Goal: Information Seeking & Learning: Understand process/instructions

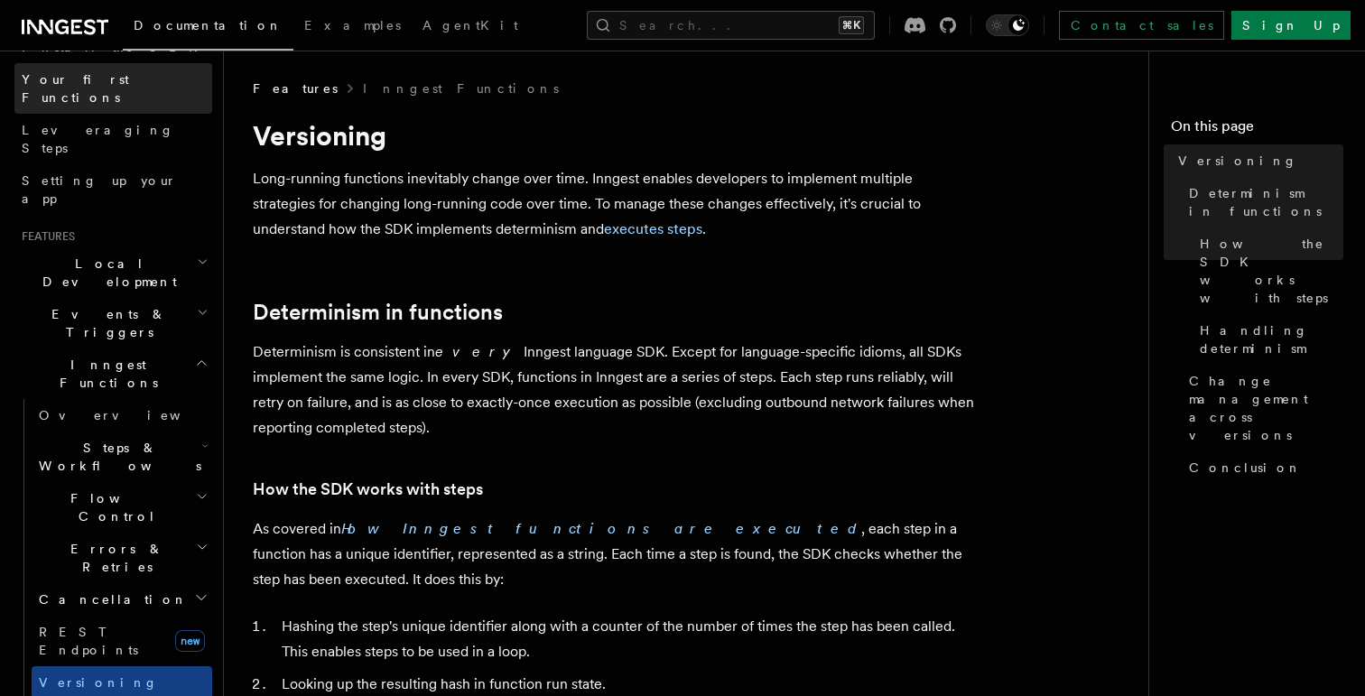
scroll to position [238, 0]
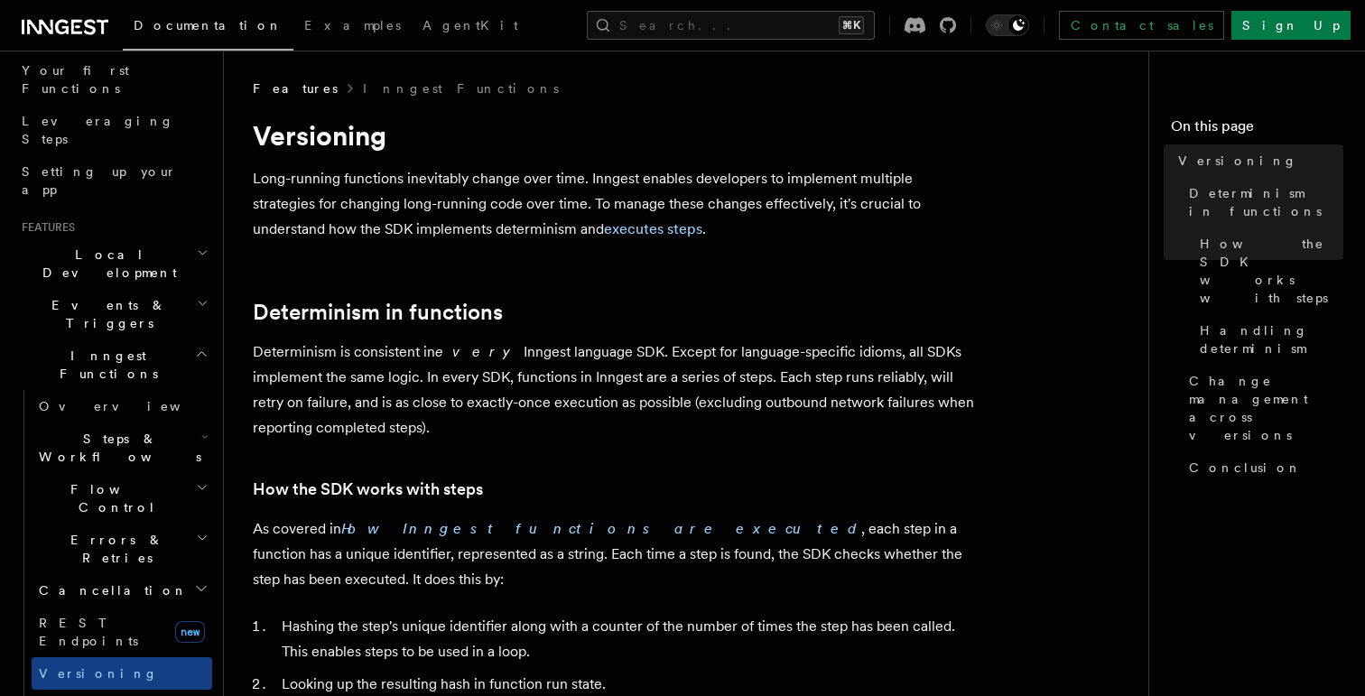
click at [142, 473] on h2 "Flow Control" at bounding box center [122, 498] width 181 height 51
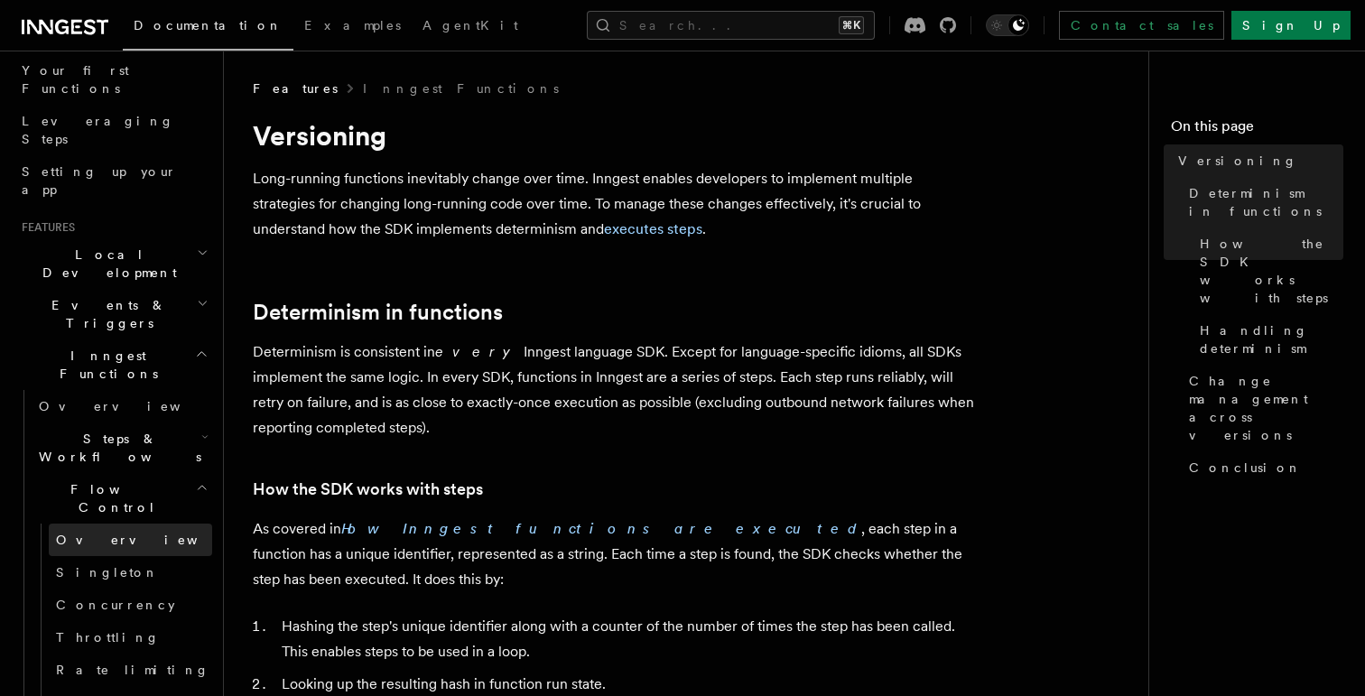
click at [124, 524] on link "Overview" at bounding box center [130, 540] width 163 height 33
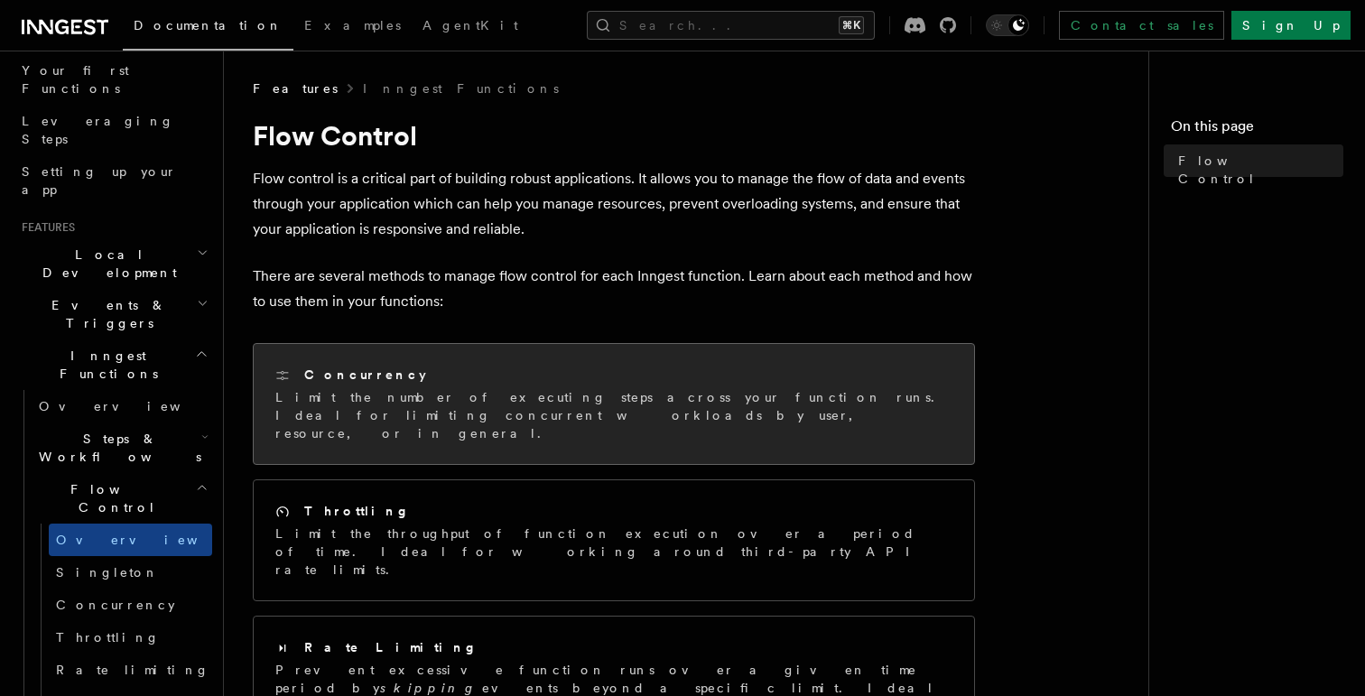
click at [439, 382] on div "Concurrency" at bounding box center [613, 375] width 677 height 19
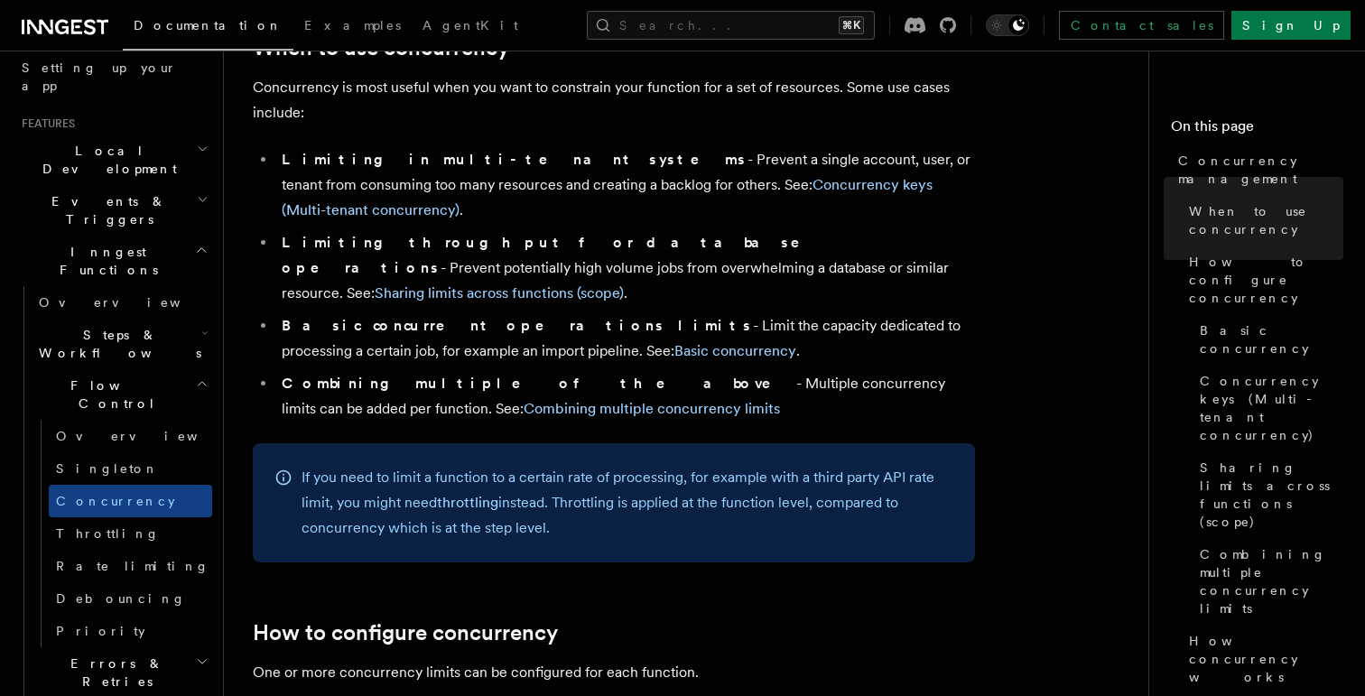
scroll to position [344, 0]
click at [133, 548] on link "Rate limiting" at bounding box center [130, 564] width 163 height 33
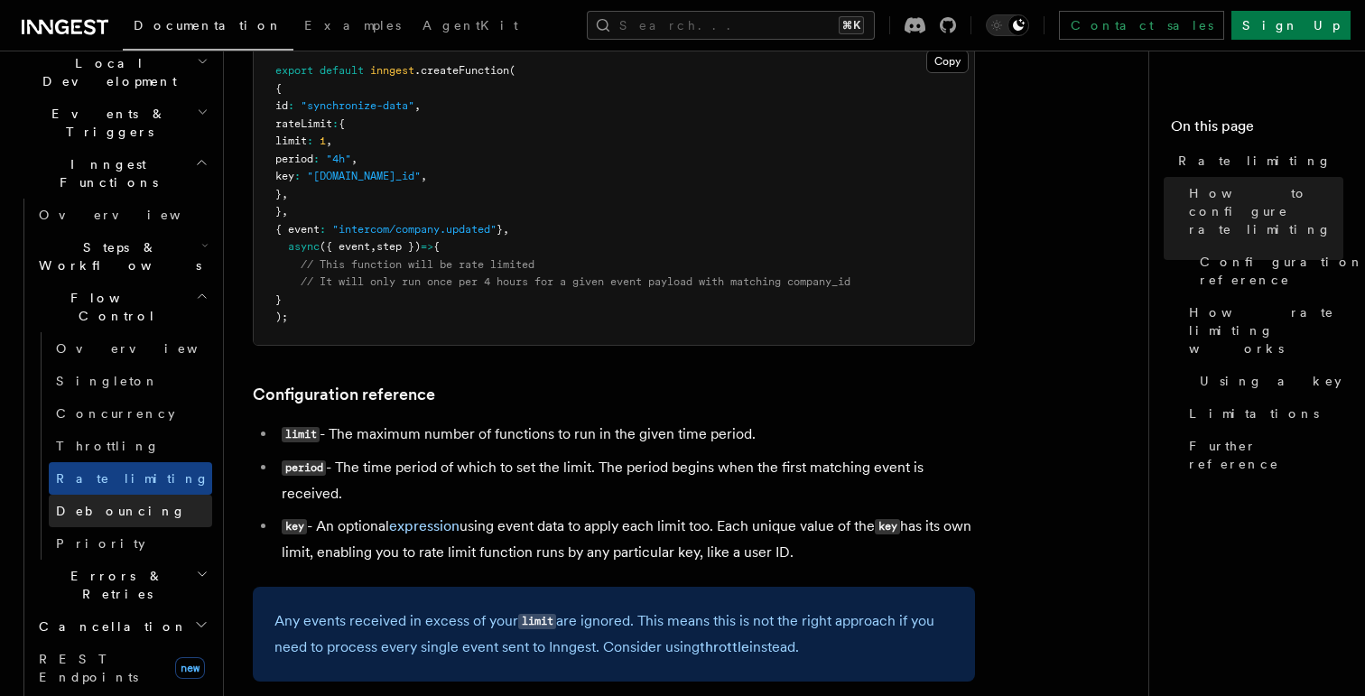
scroll to position [443, 0]
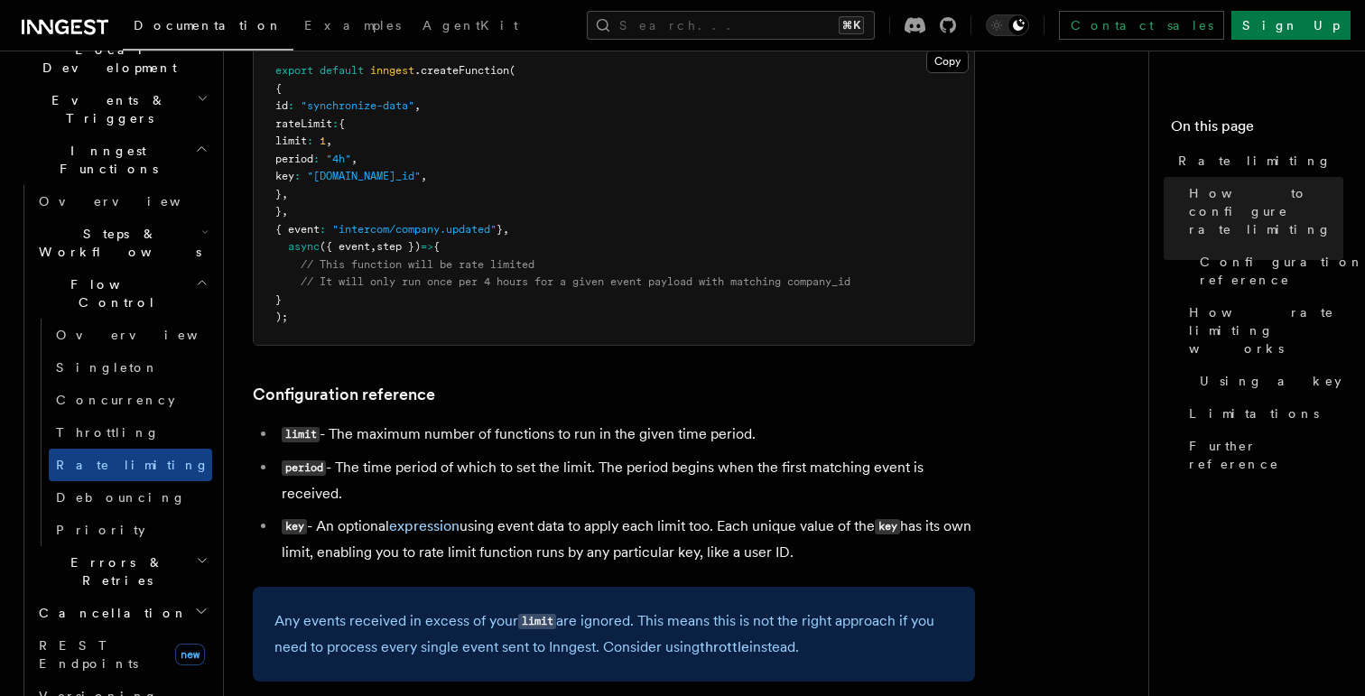
click at [153, 597] on h2 "Cancellation" at bounding box center [122, 613] width 181 height 33
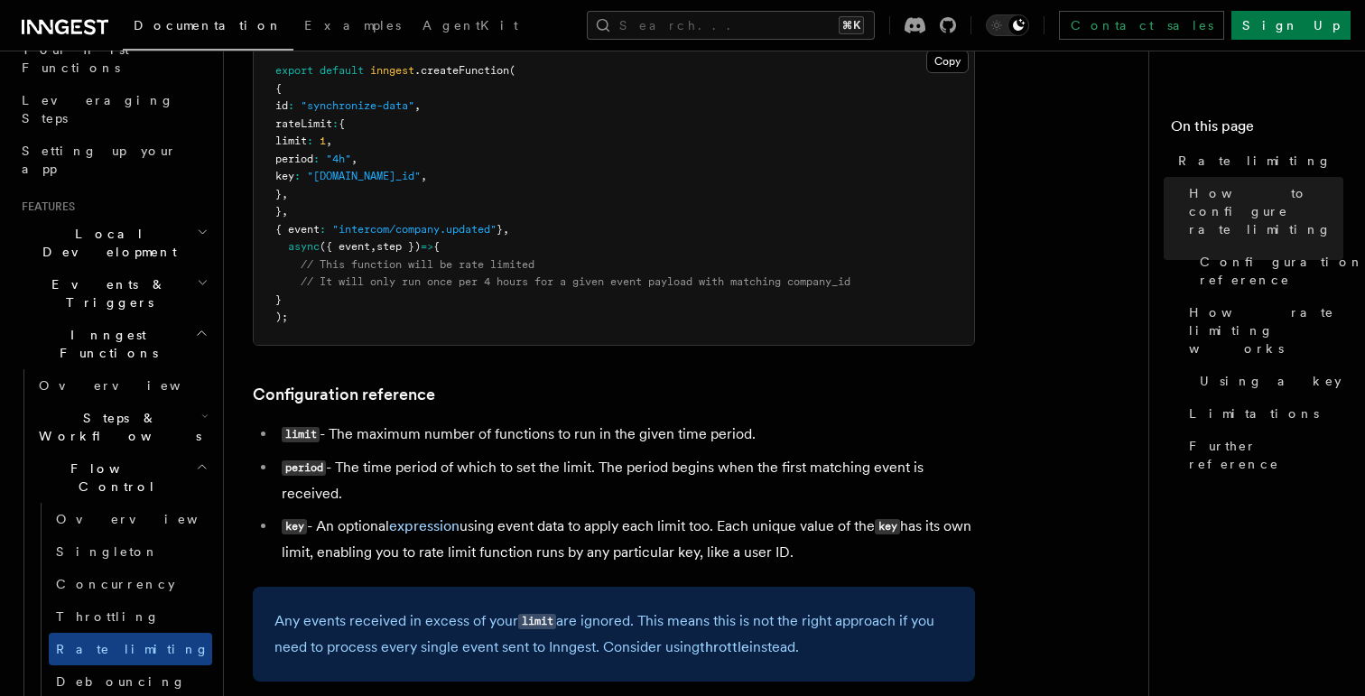
scroll to position [246, 0]
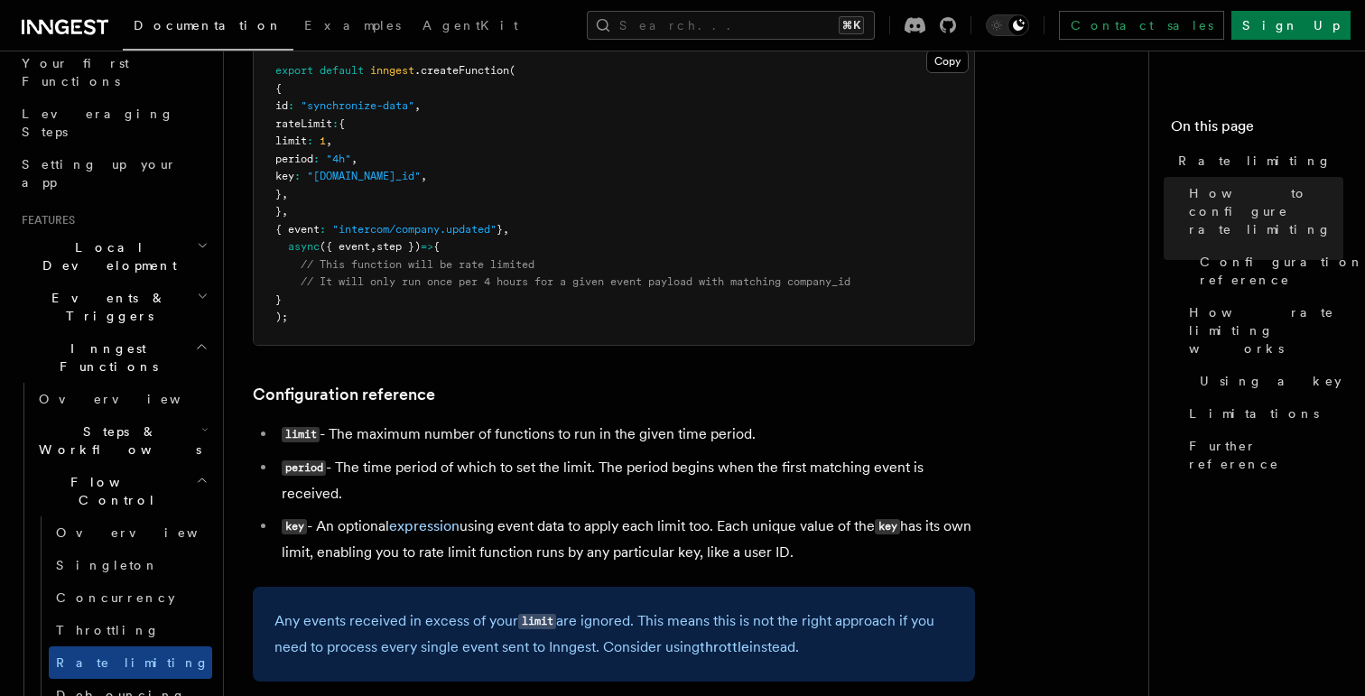
click at [128, 423] on span "Steps & Workflows" at bounding box center [117, 441] width 170 height 36
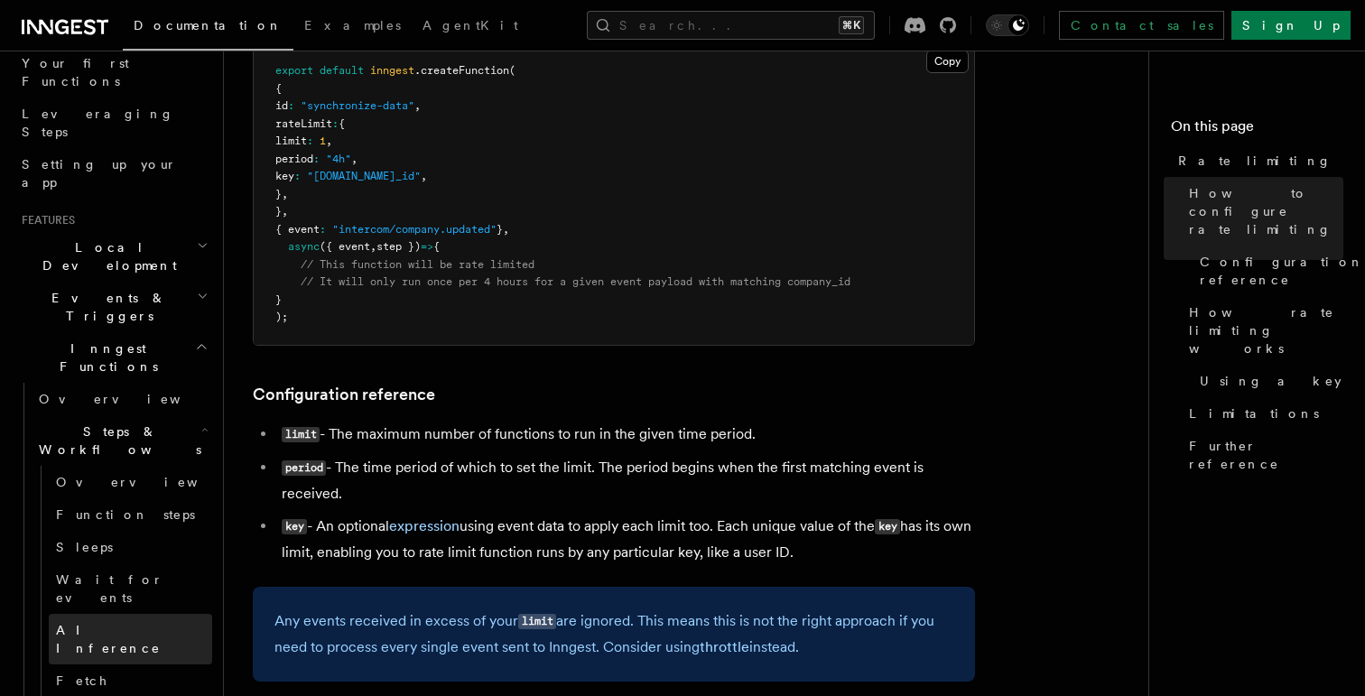
click at [126, 614] on link "AI Inference" at bounding box center [130, 639] width 163 height 51
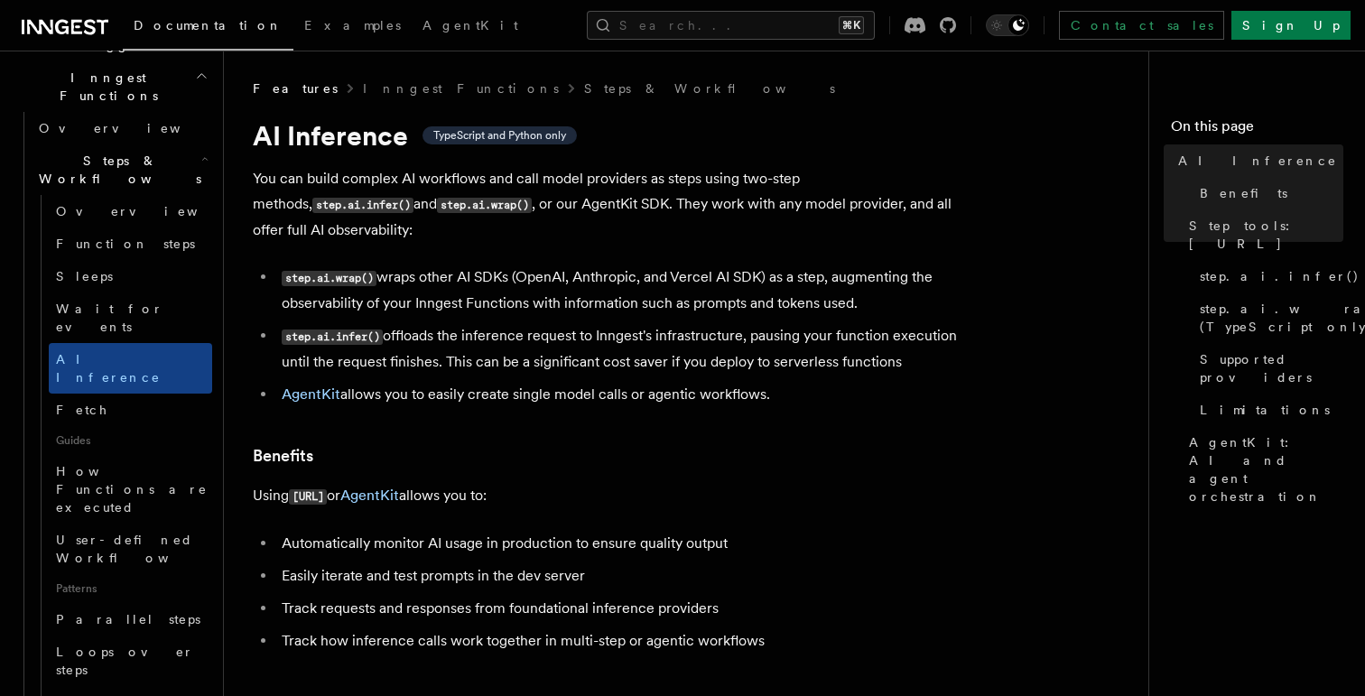
scroll to position [517, 0]
click at [136, 532] on span "User-defined Workflows" at bounding box center [137, 548] width 163 height 33
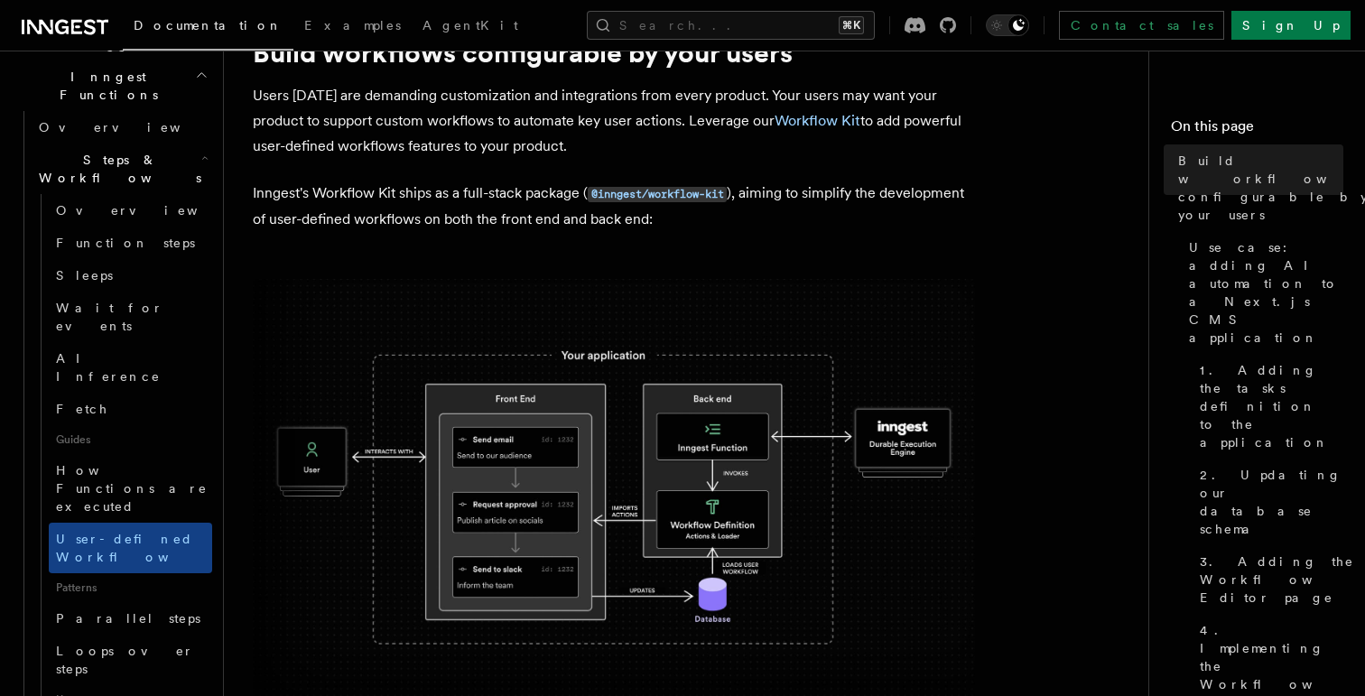
scroll to position [71, 0]
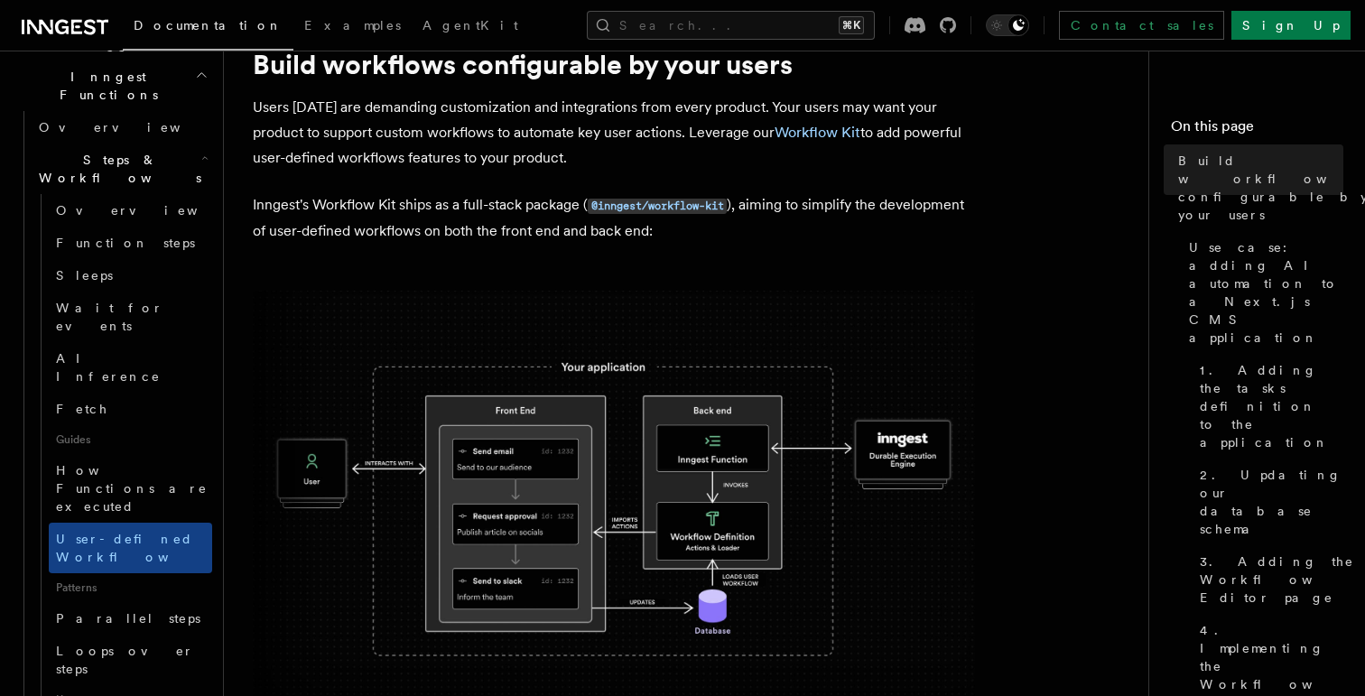
click at [498, 205] on p "Inngest's Workflow Kit ships as a full-stack package ( @inngest/workflow-kit ),…" at bounding box center [614, 217] width 722 height 51
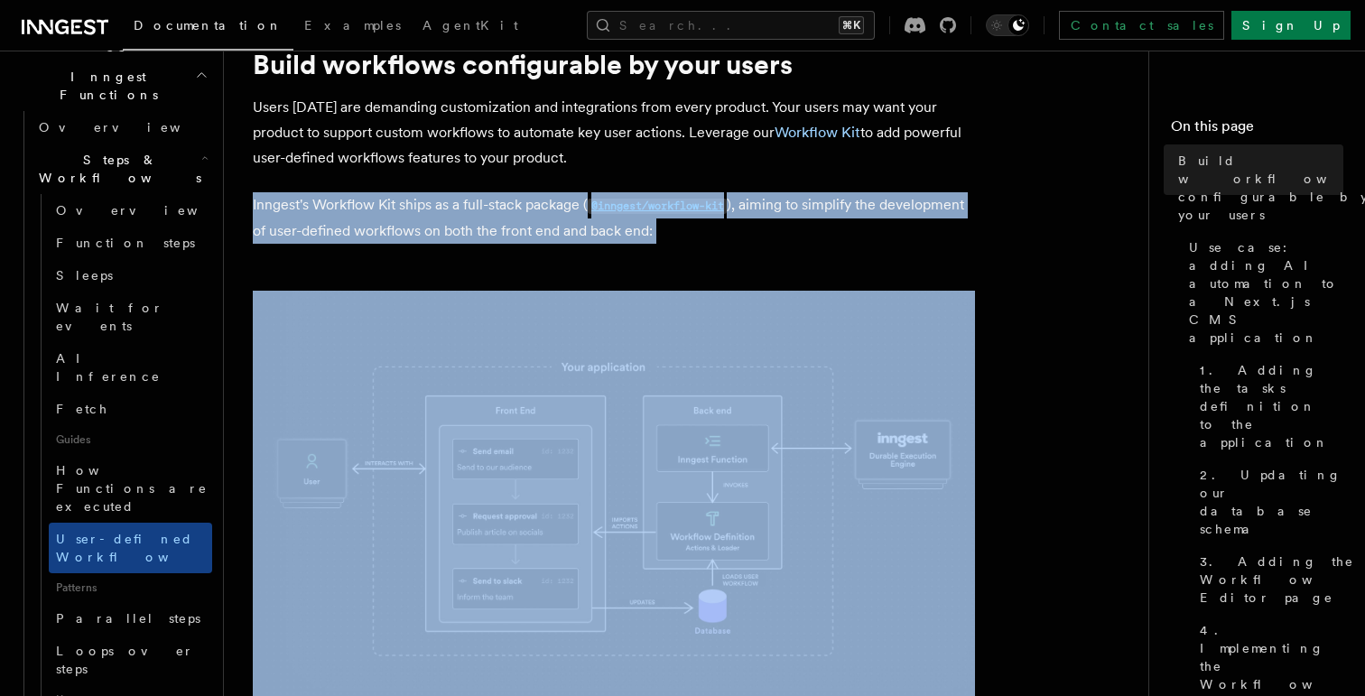
click at [482, 205] on p "Inngest's Workflow Kit ships as a full-stack package ( @inngest/workflow-kit ),…" at bounding box center [614, 217] width 722 height 51
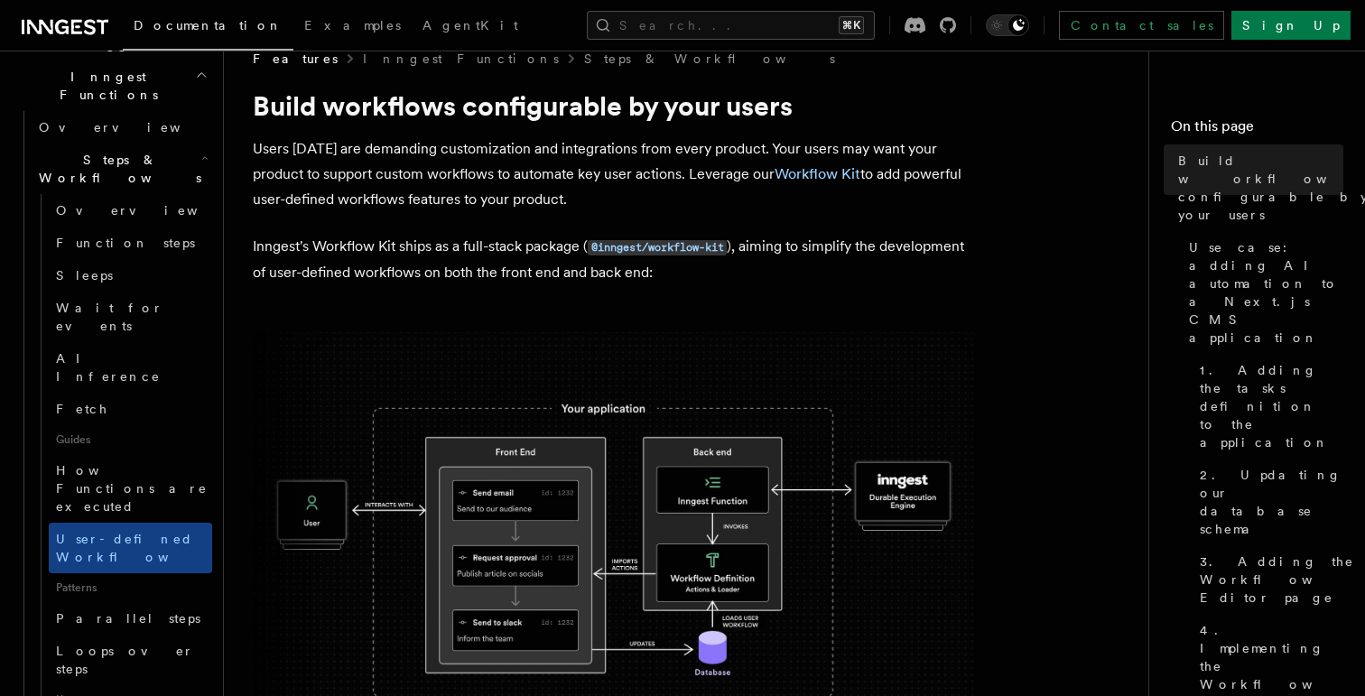
scroll to position [26, 0]
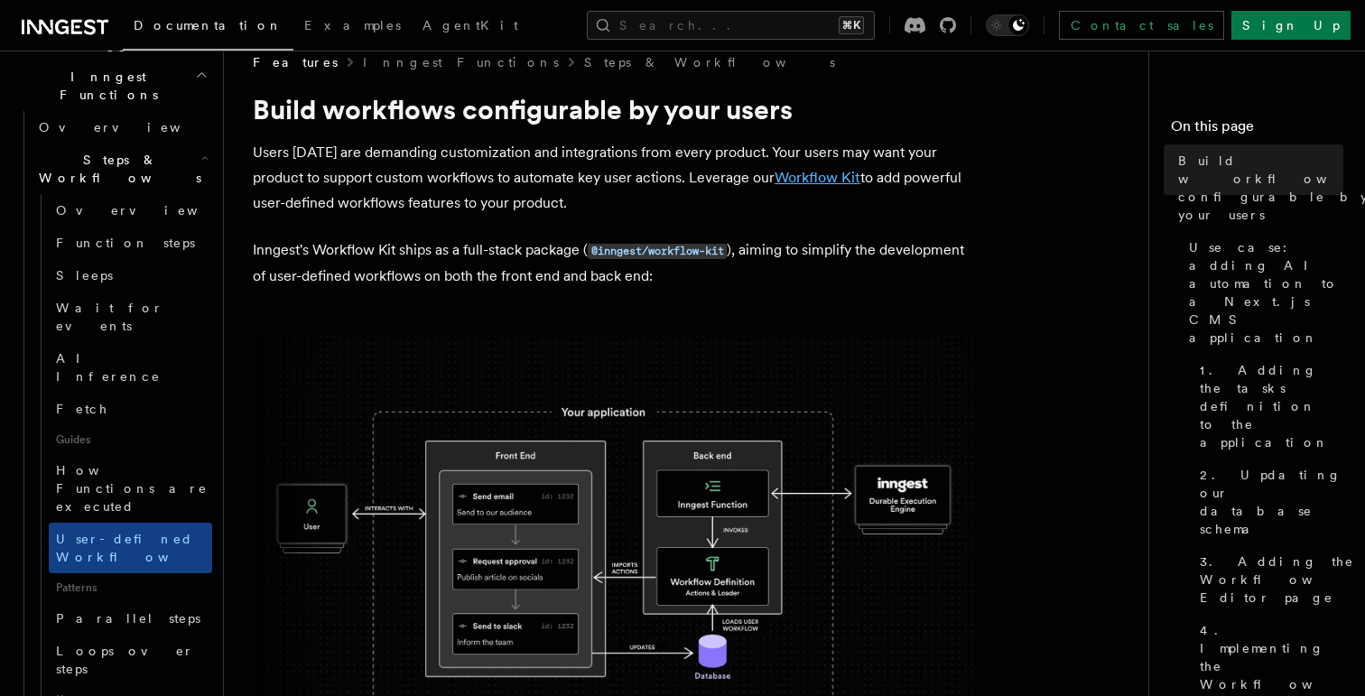
click at [834, 169] on link "Workflow Kit" at bounding box center [818, 177] width 86 height 17
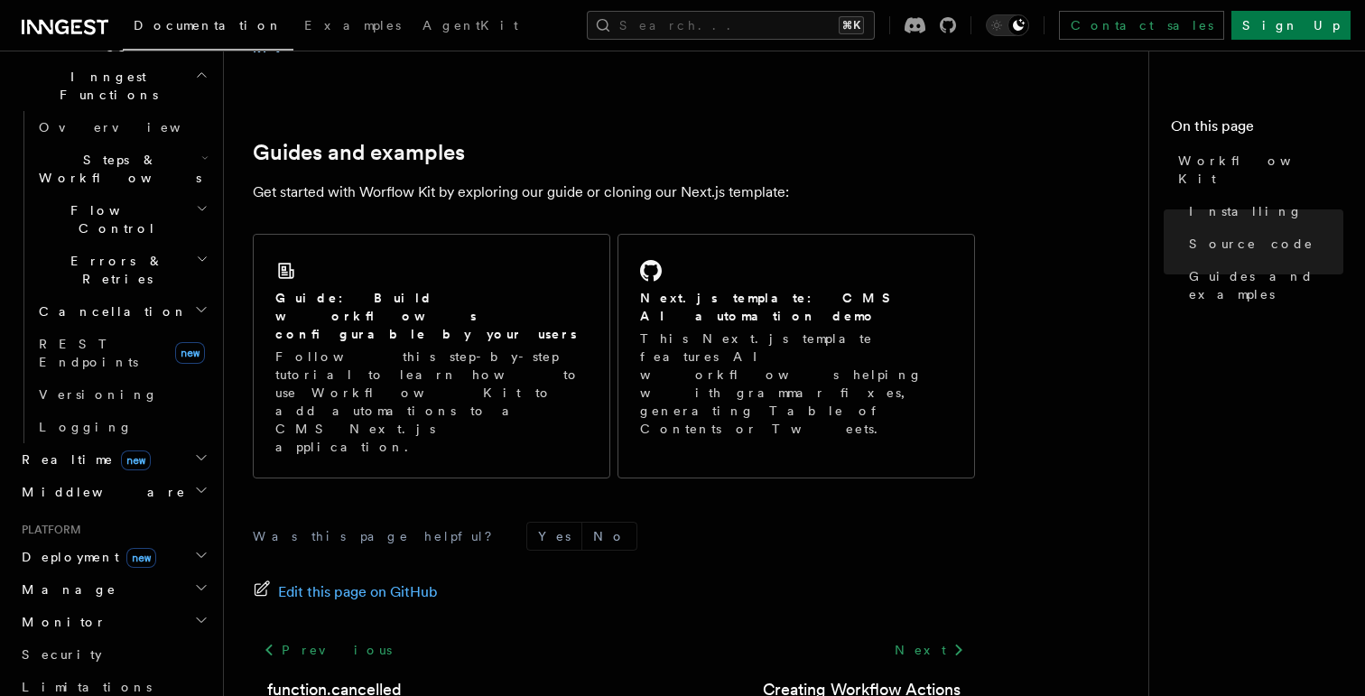
scroll to position [1223, 0]
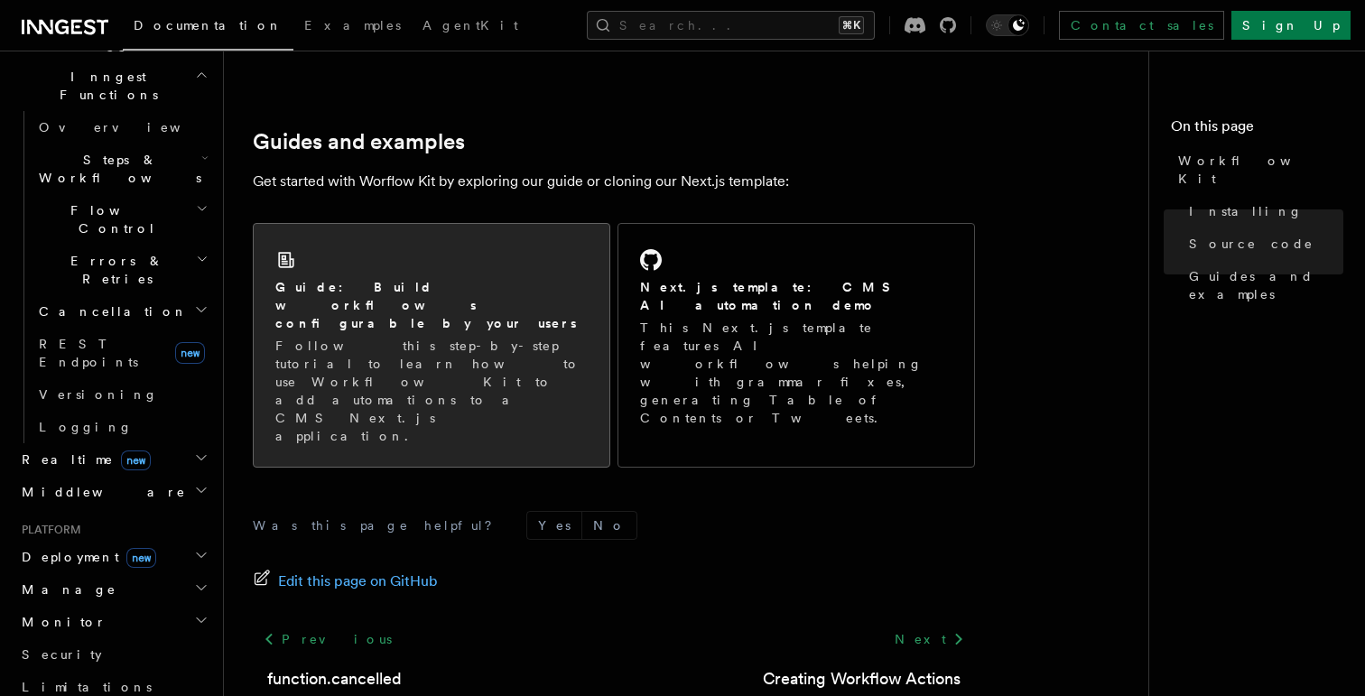
click at [532, 278] on h2 "Guide: Build workflows configurable by your users" at bounding box center [431, 305] width 312 height 54
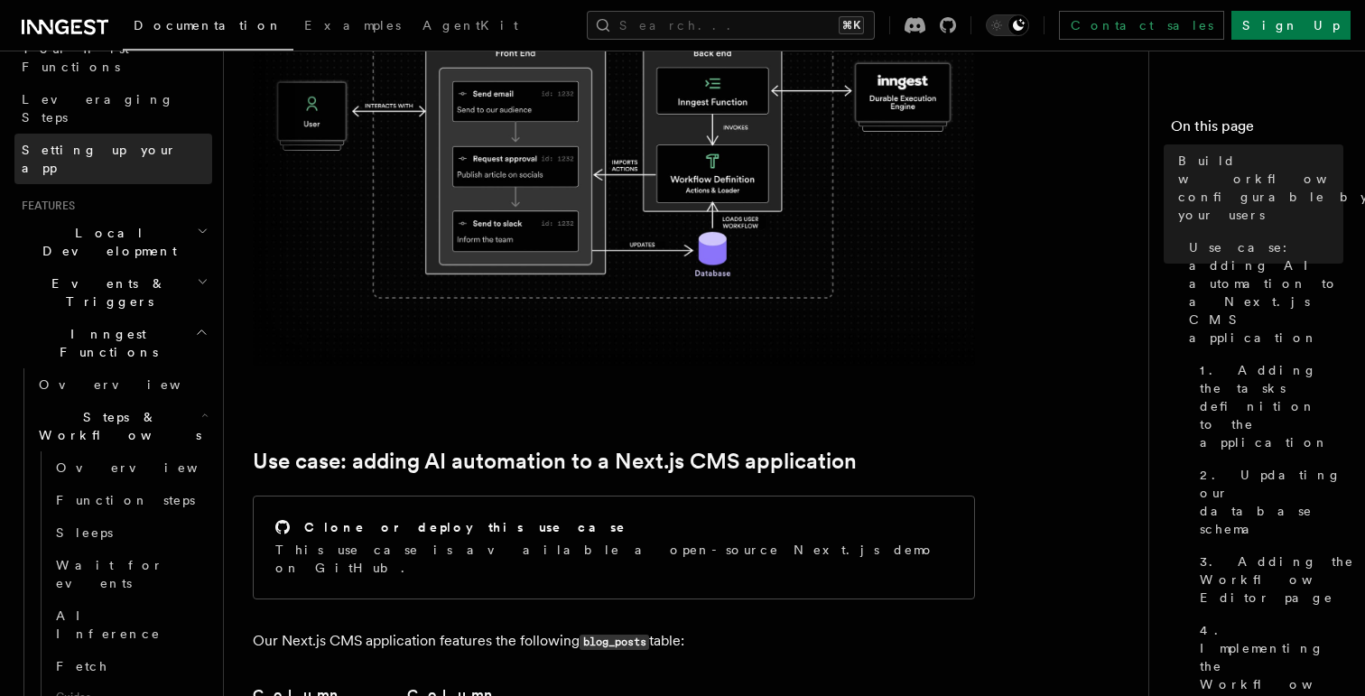
scroll to position [296, 0]
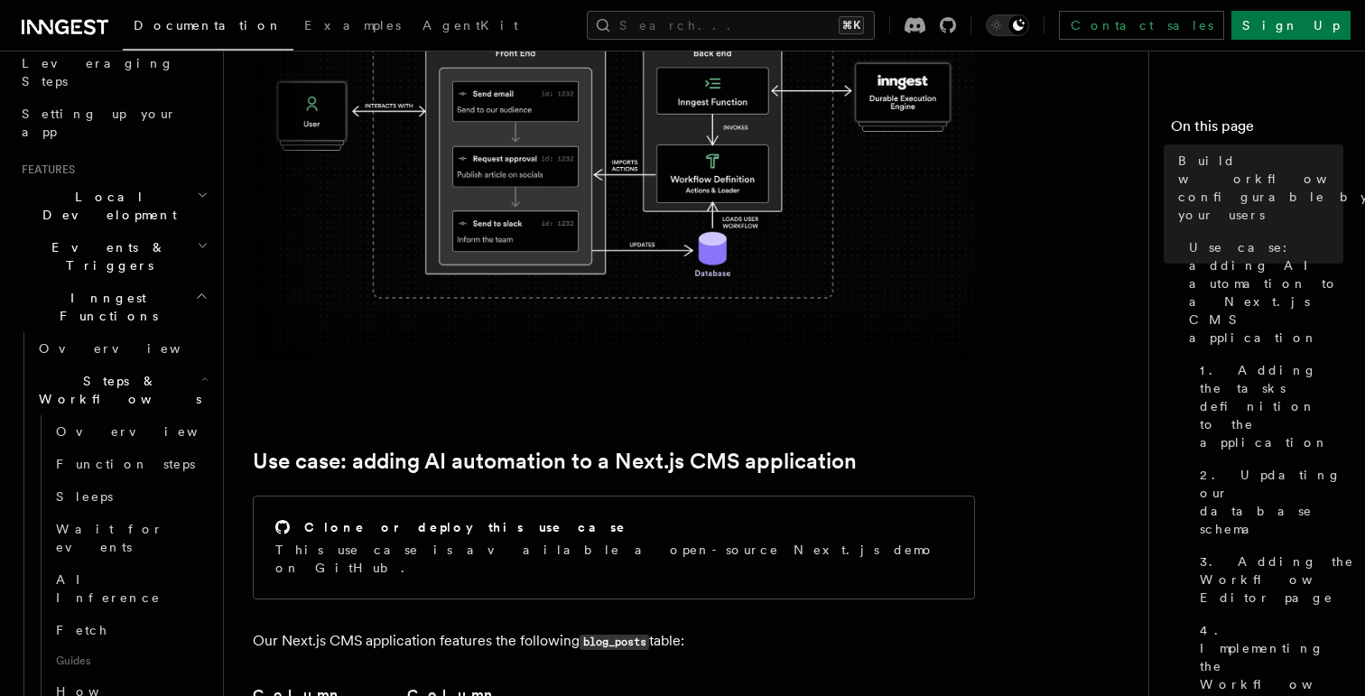
click at [197, 289] on icon "button" at bounding box center [202, 296] width 14 height 14
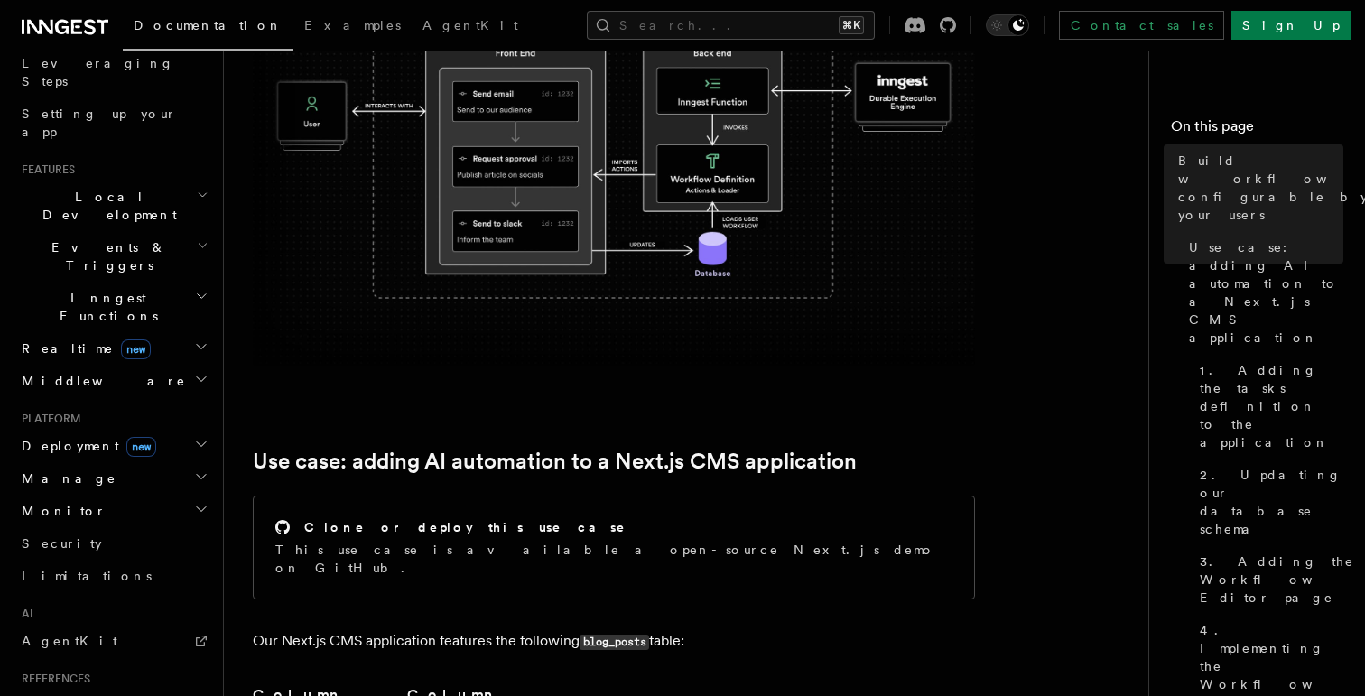
click at [201, 437] on icon "button" at bounding box center [201, 444] width 14 height 14
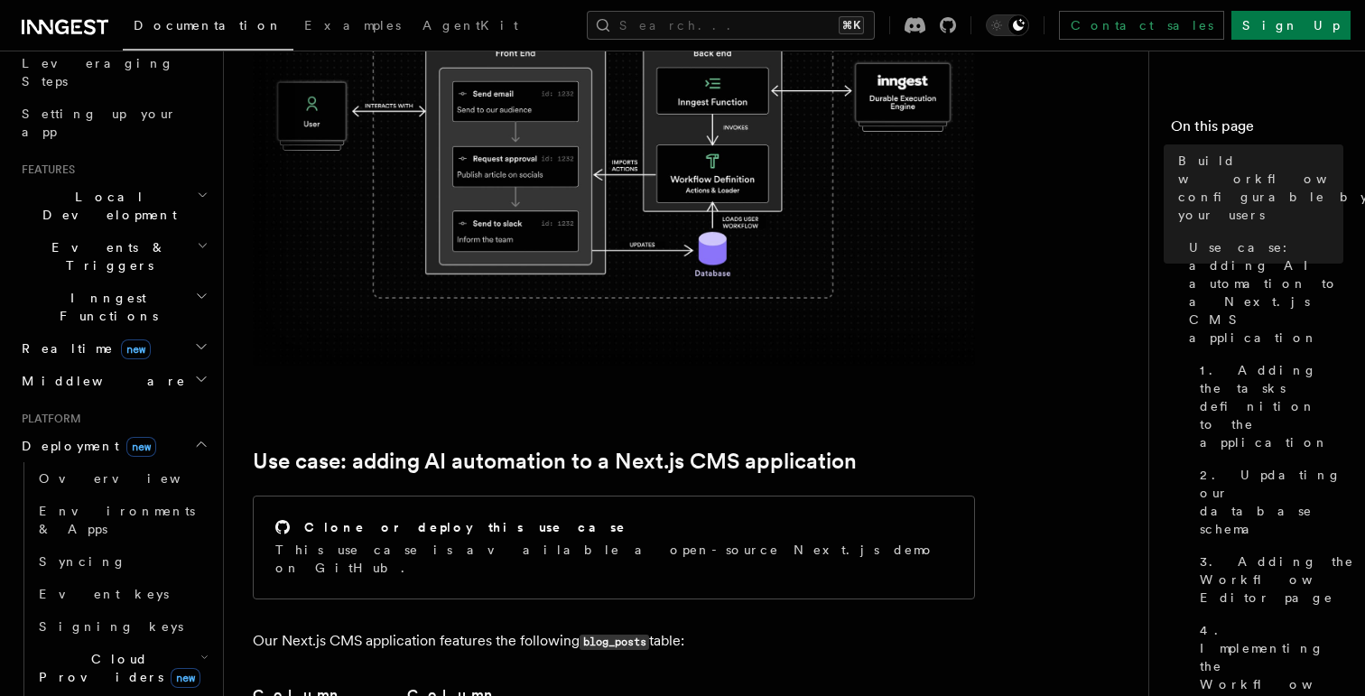
click at [201, 650] on icon "button" at bounding box center [204, 657] width 8 height 14
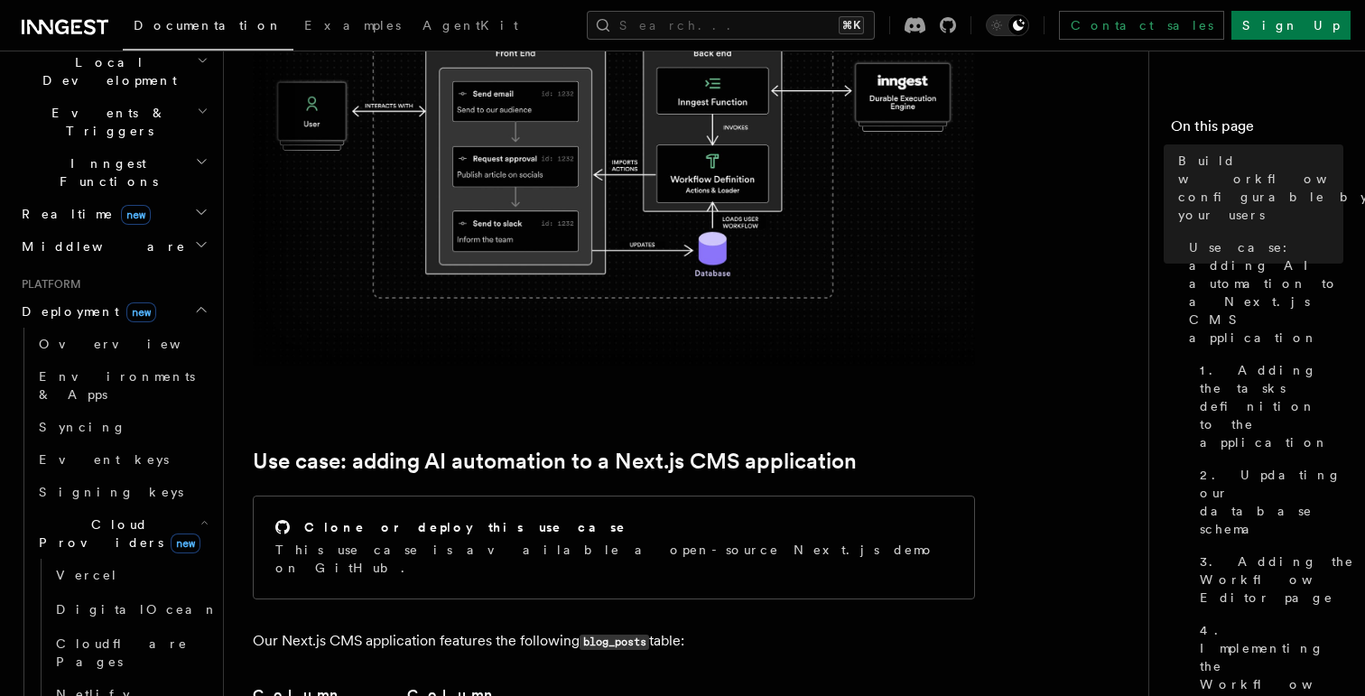
scroll to position [438, 0]
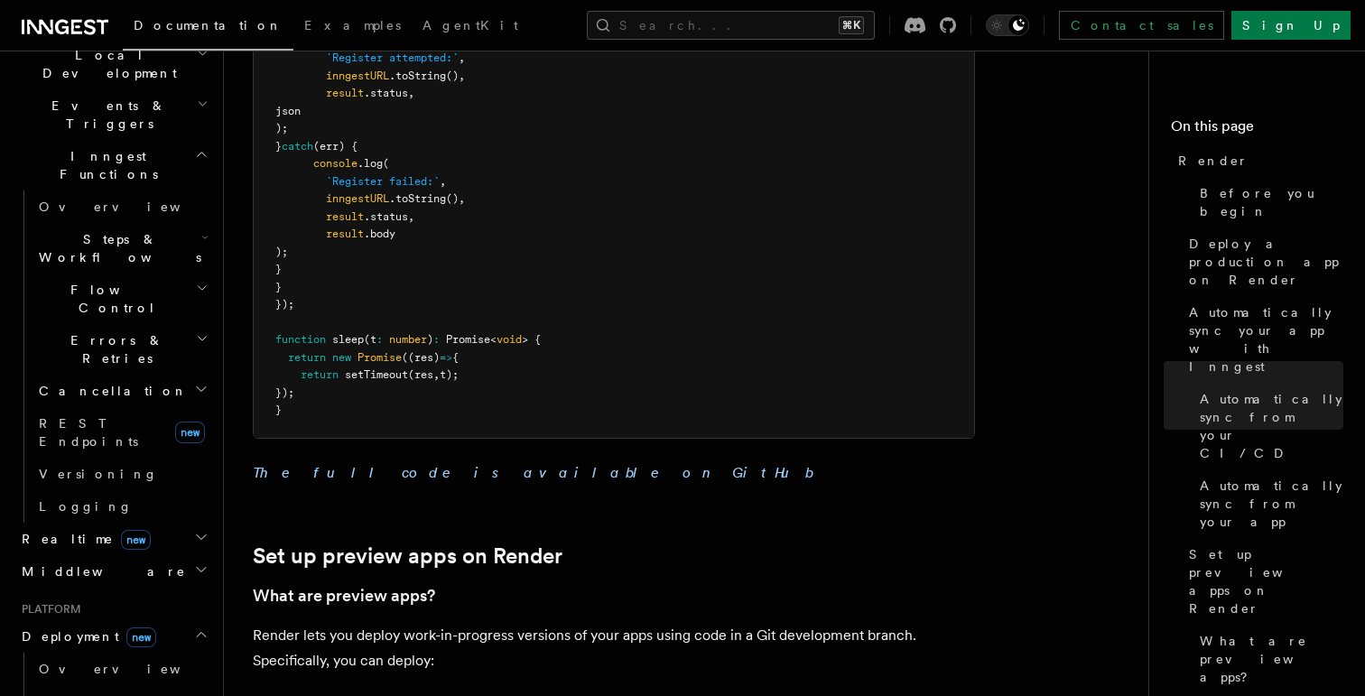
scroll to position [2448, 0]
